Goal: Transaction & Acquisition: Download file/media

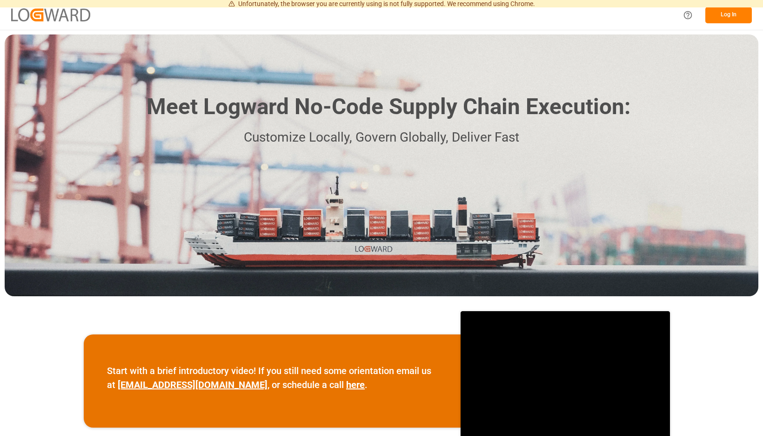
click at [737, 16] on button "Log In" at bounding box center [729, 15] width 47 height 16
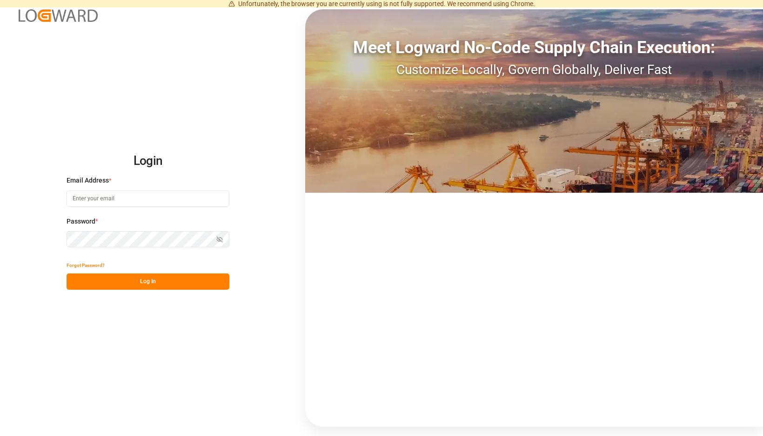
type input "[EMAIL_ADDRESS][PERSON_NAME][DOMAIN_NAME]"
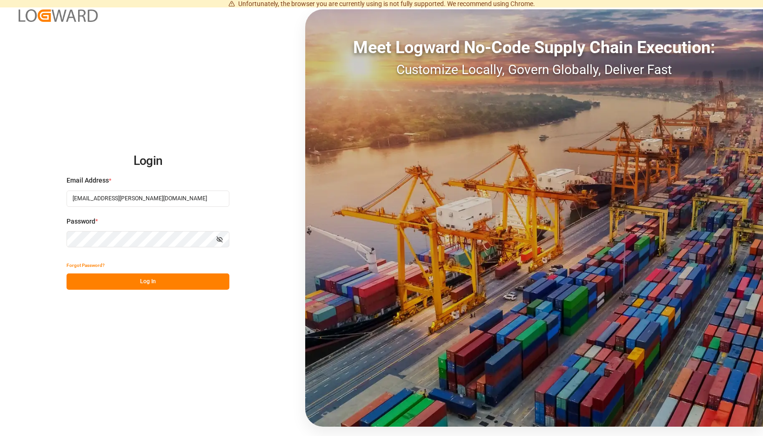
click at [220, 285] on button "Log In" at bounding box center [148, 281] width 163 height 16
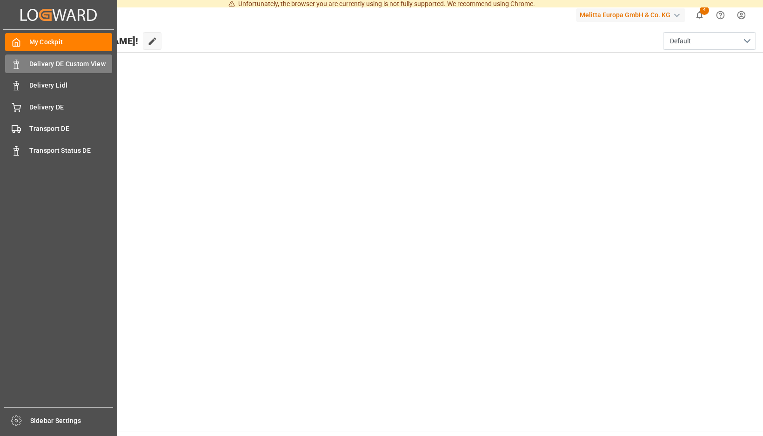
click at [24, 63] on div "Delivery DE Custom View Delivery DE Custom View" at bounding box center [58, 63] width 107 height 18
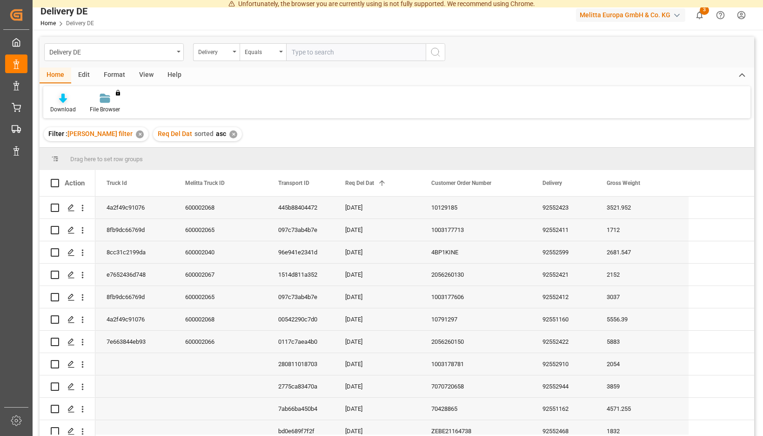
click at [67, 102] on icon at bounding box center [63, 98] width 8 height 9
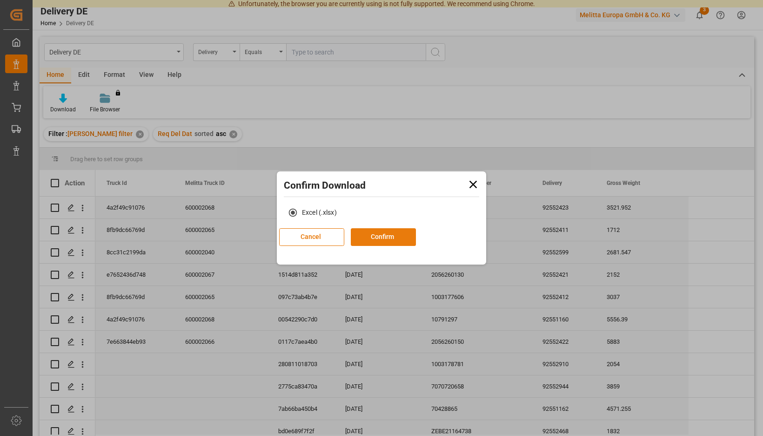
click at [394, 238] on button "Confirm" at bounding box center [383, 237] width 65 height 18
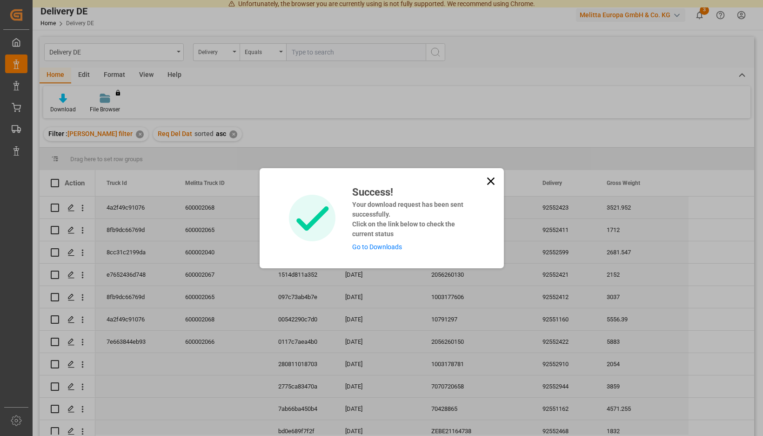
click at [375, 246] on link "Go to Downloads" at bounding box center [377, 246] width 50 height 7
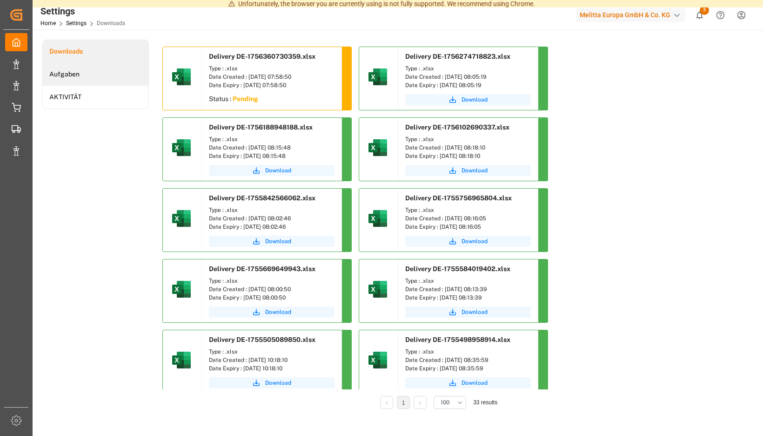
click at [148, 71] on li "Aufgaben" at bounding box center [96, 74] width 106 height 23
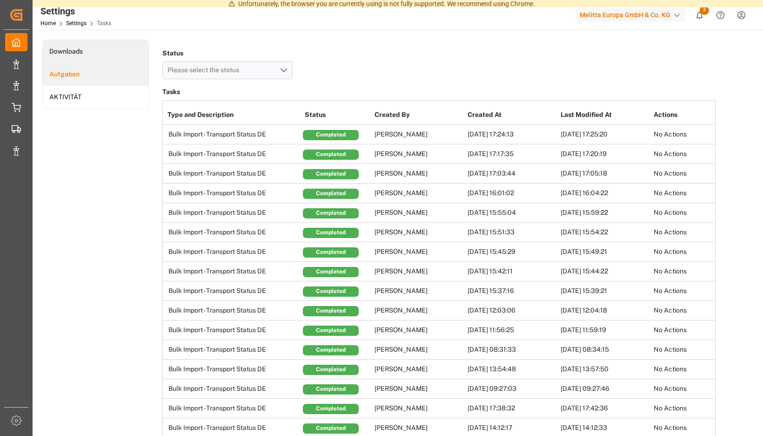
click at [148, 53] on li "Downloads" at bounding box center [96, 51] width 106 height 23
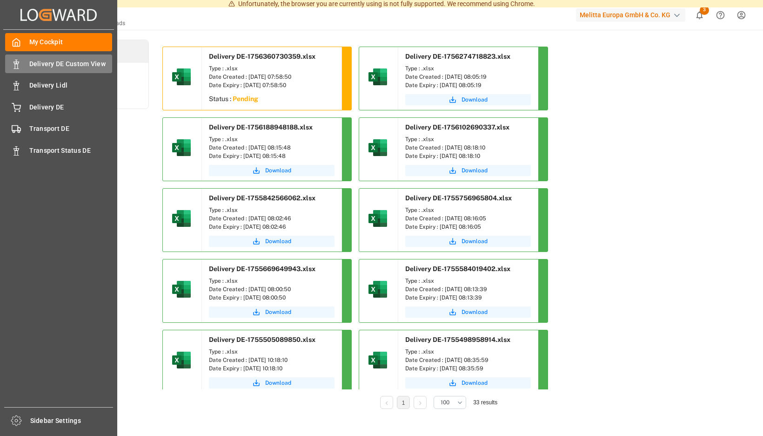
click at [15, 65] on icon at bounding box center [16, 64] width 9 height 9
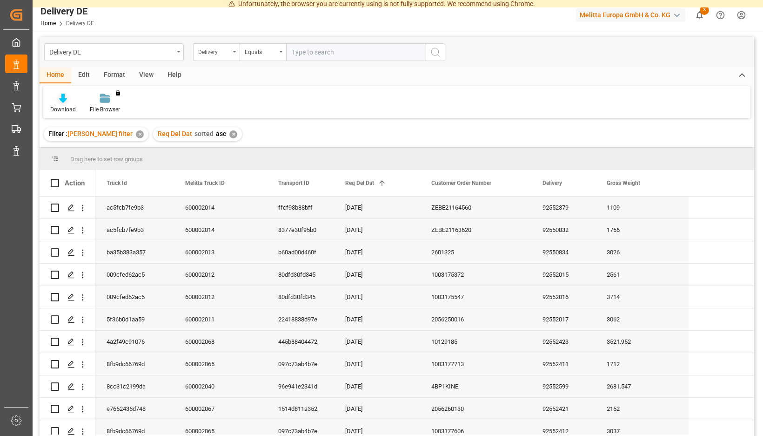
click at [83, 104] on div "Download" at bounding box center [63, 103] width 40 height 20
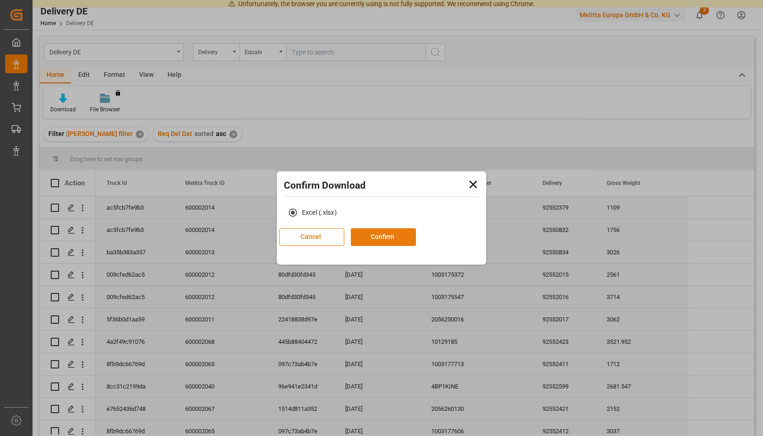
click at [382, 231] on button "Confirm" at bounding box center [383, 237] width 65 height 18
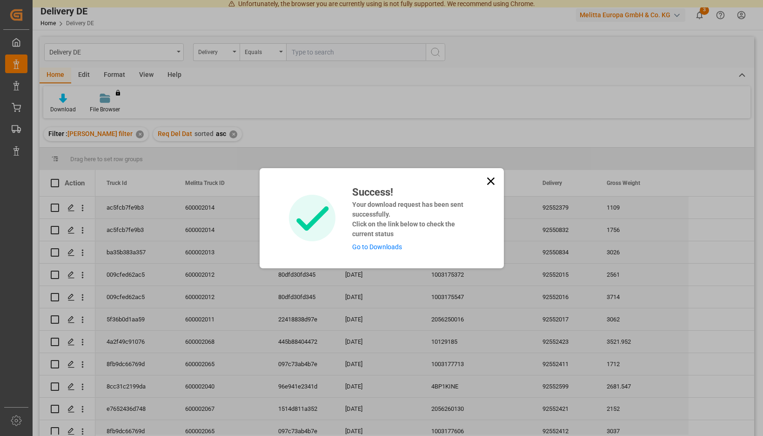
click at [379, 245] on link "Go to Downloads" at bounding box center [377, 246] width 50 height 7
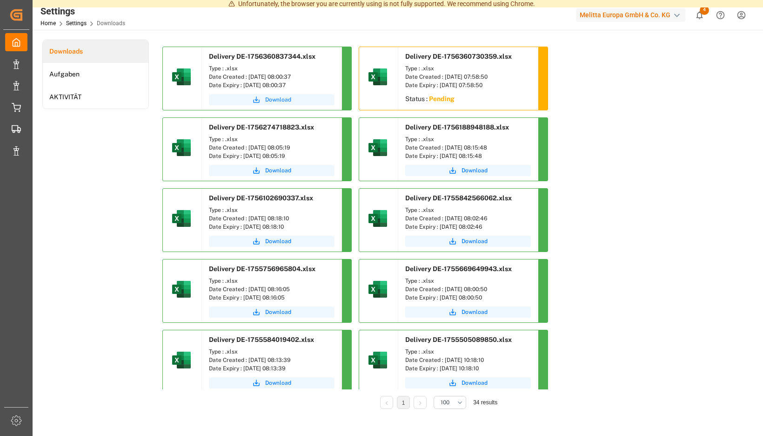
click at [291, 100] on span "Download" at bounding box center [278, 99] width 26 height 8
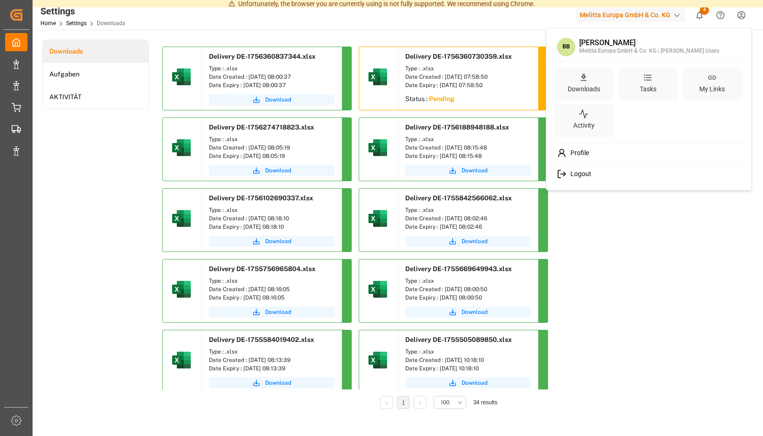
click at [582, 174] on span "Logout" at bounding box center [579, 174] width 25 height 8
